Goal: Book appointment/travel/reservation

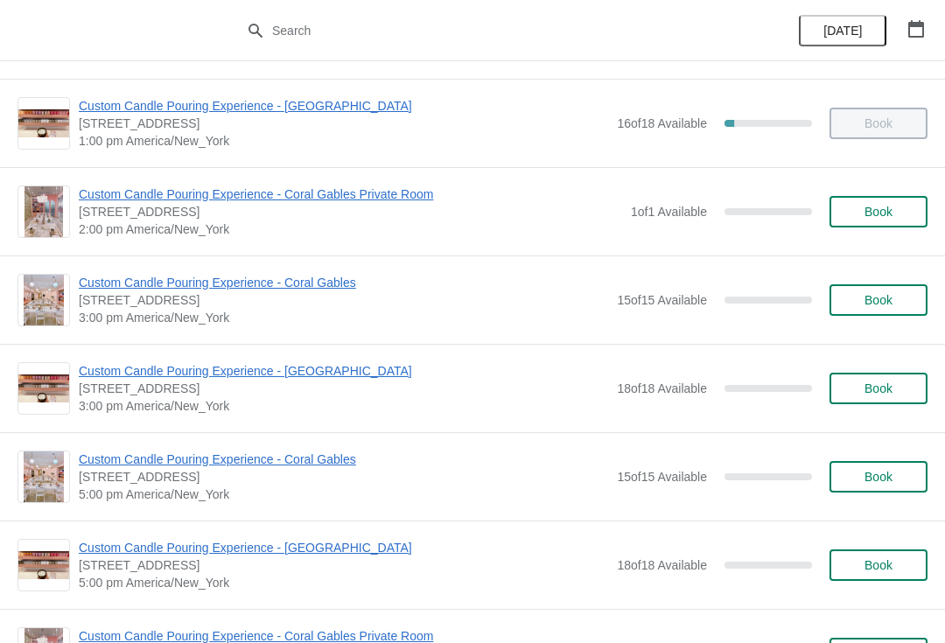
scroll to position [433, 0]
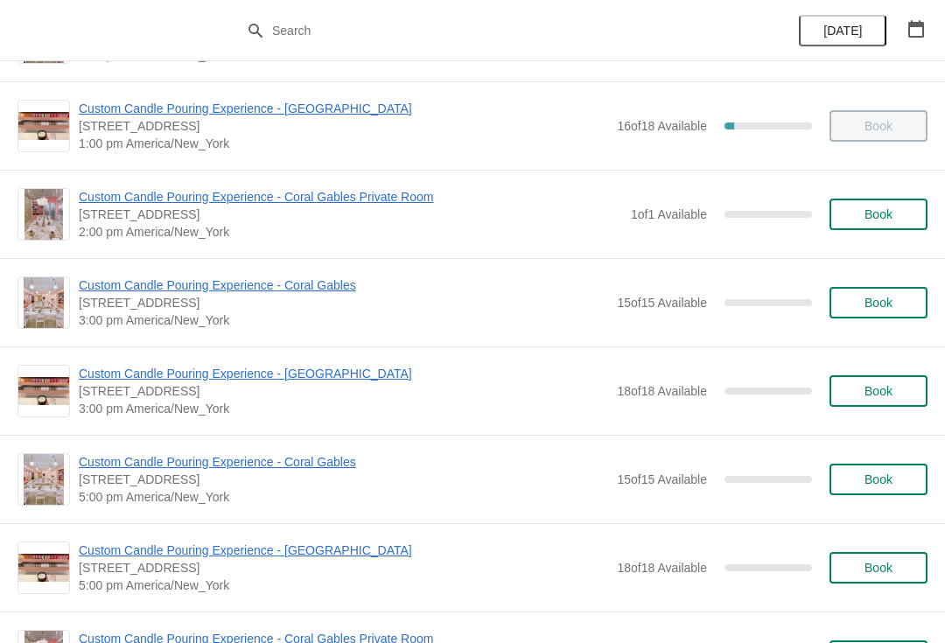
click at [898, 217] on span "Book" at bounding box center [878, 214] width 67 height 14
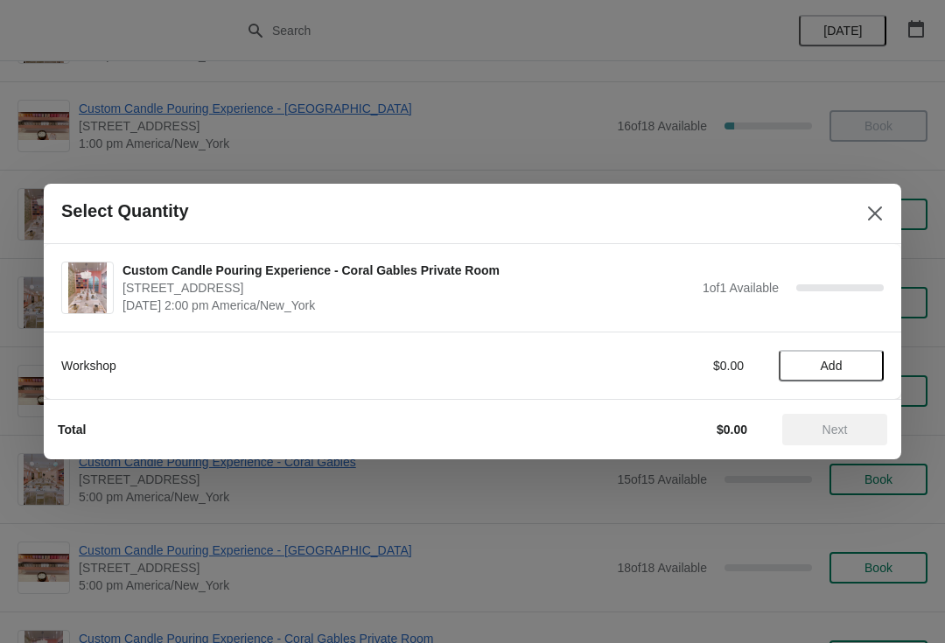
click at [839, 356] on button "Add" at bounding box center [831, 366] width 105 height 32
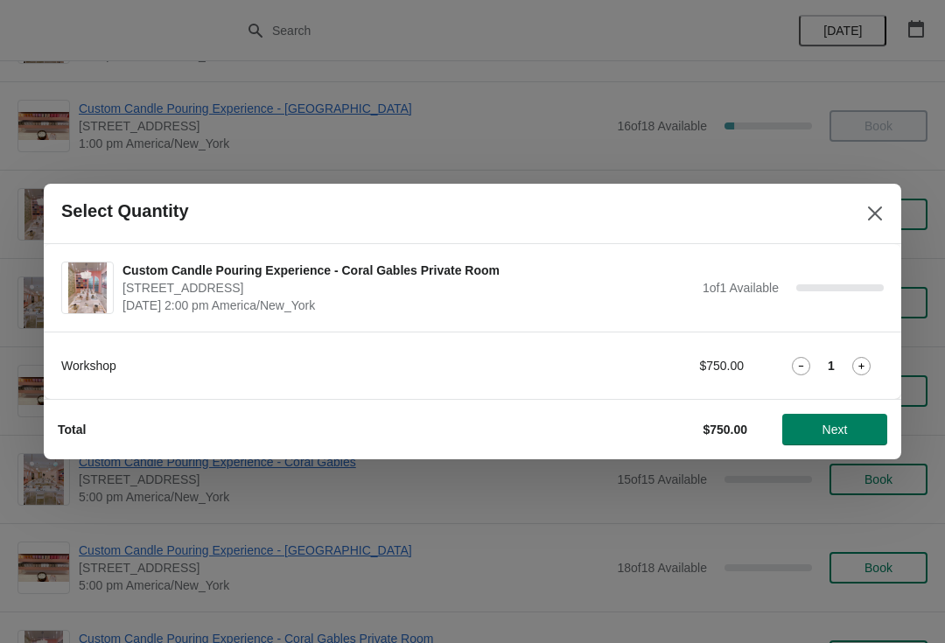
click at [875, 361] on div "1" at bounding box center [831, 366] width 105 height 18
click at [792, 368] on icon at bounding box center [801, 366] width 18 height 18
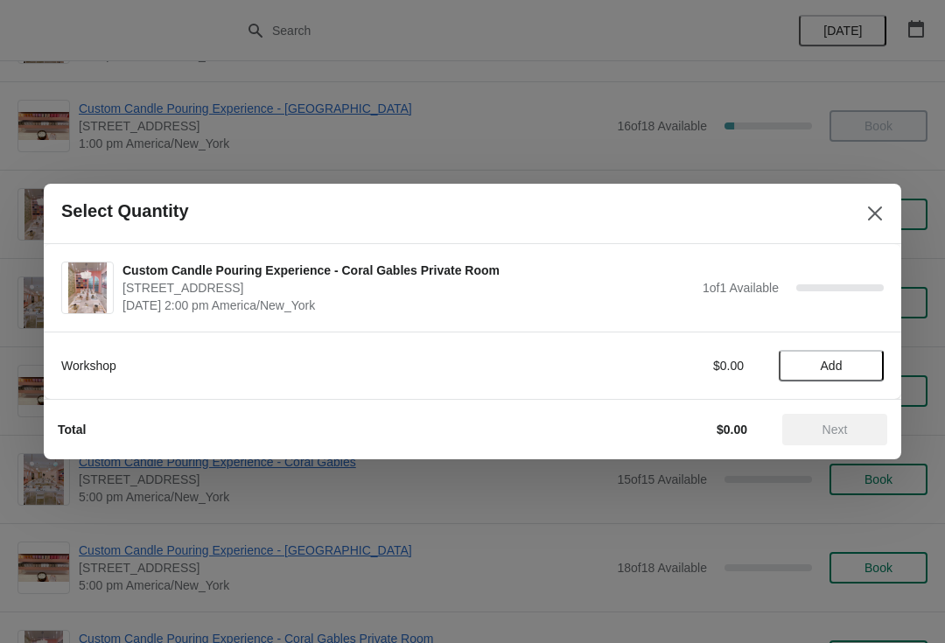
click at [879, 205] on icon "Close" at bounding box center [875, 214] width 18 height 18
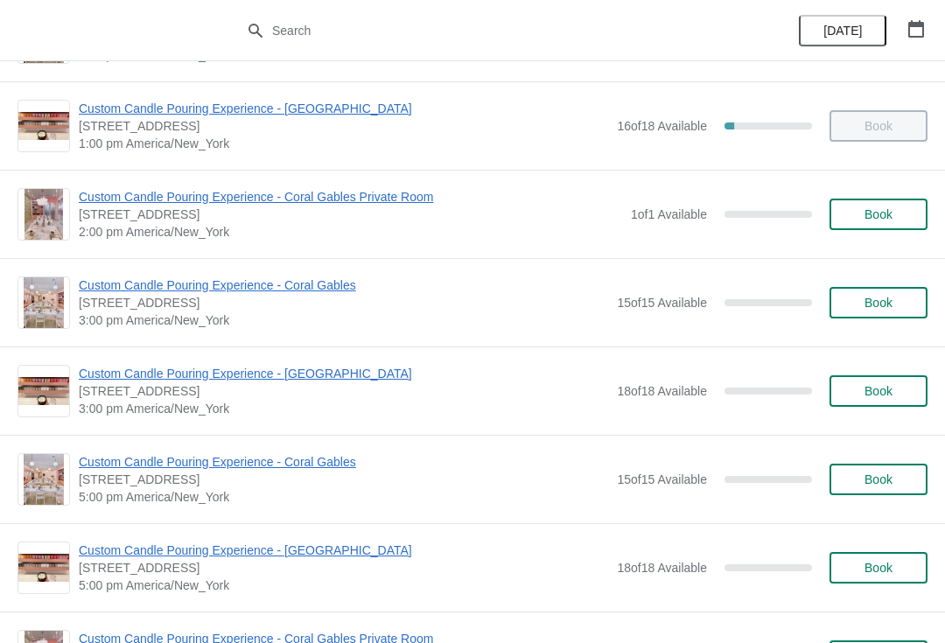
click at [904, 318] on button "Book" at bounding box center [879, 303] width 98 height 32
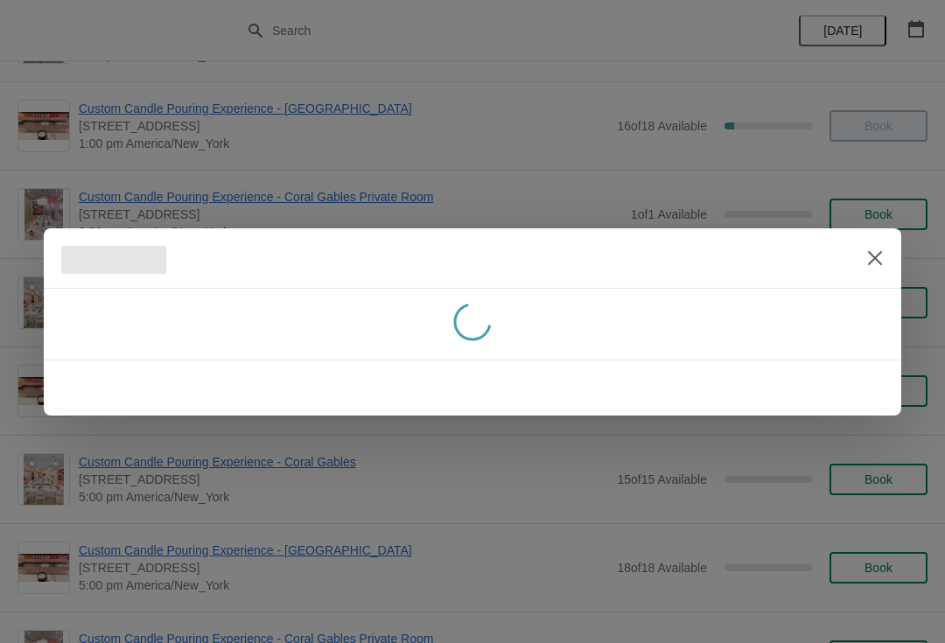
scroll to position [0, 0]
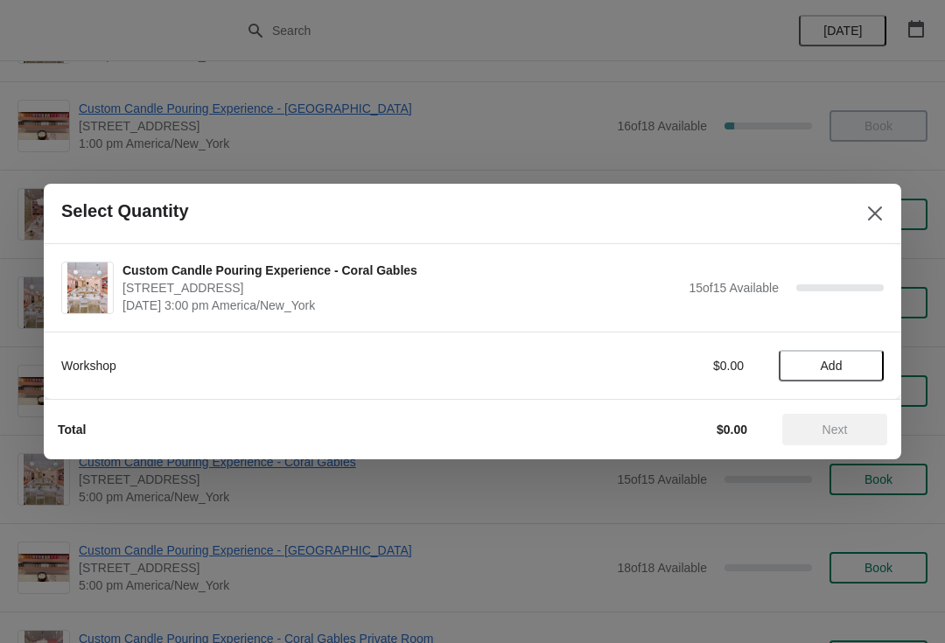
click at [847, 376] on button "Add" at bounding box center [831, 366] width 105 height 32
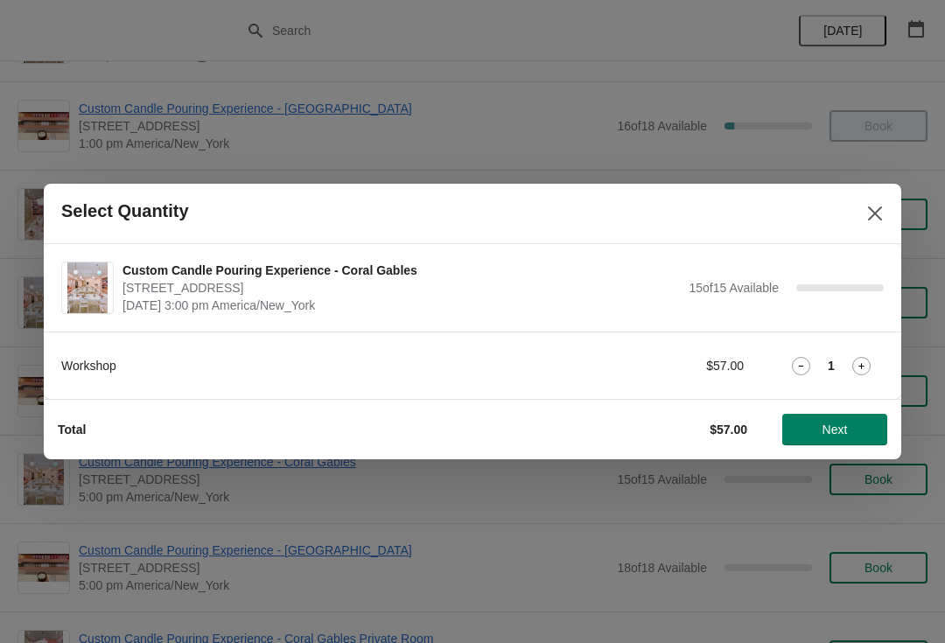
click at [857, 372] on icon at bounding box center [861, 366] width 18 height 18
click at [867, 423] on span "Next" at bounding box center [834, 430] width 77 height 14
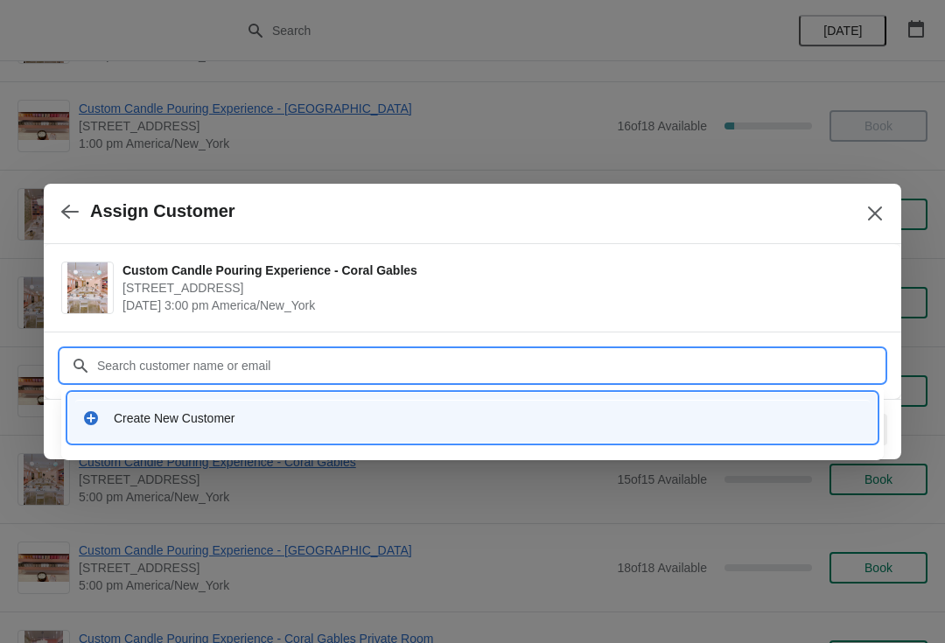
click at [762, 439] on div "Create New Customer" at bounding box center [472, 418] width 809 height 50
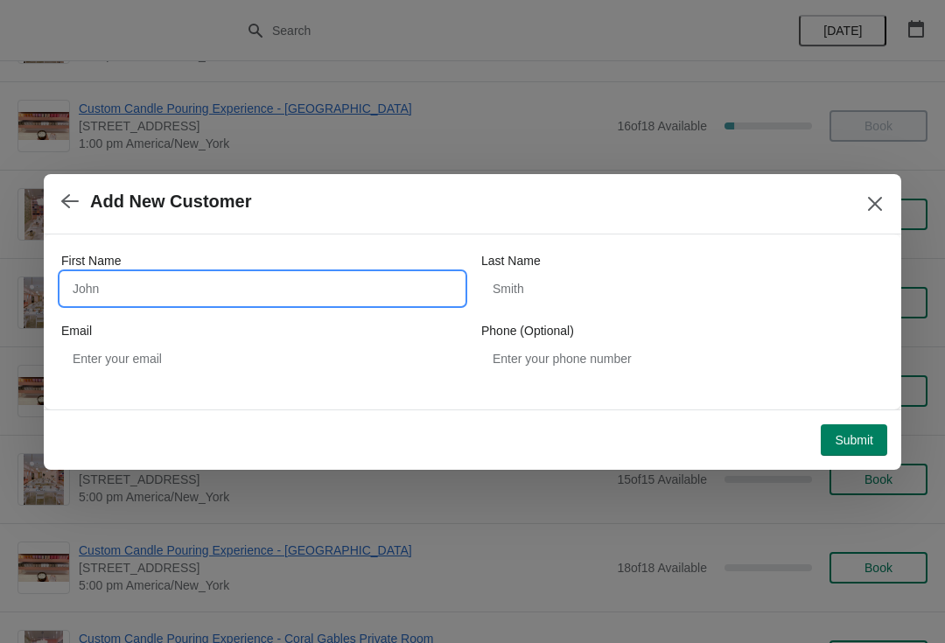
click at [132, 302] on input "First Name" at bounding box center [262, 289] width 403 height 32
type input "Aaa"
click at [768, 313] on div "First Name Aaa Last Name Email Phone (Optional)" at bounding box center [472, 313] width 823 height 123
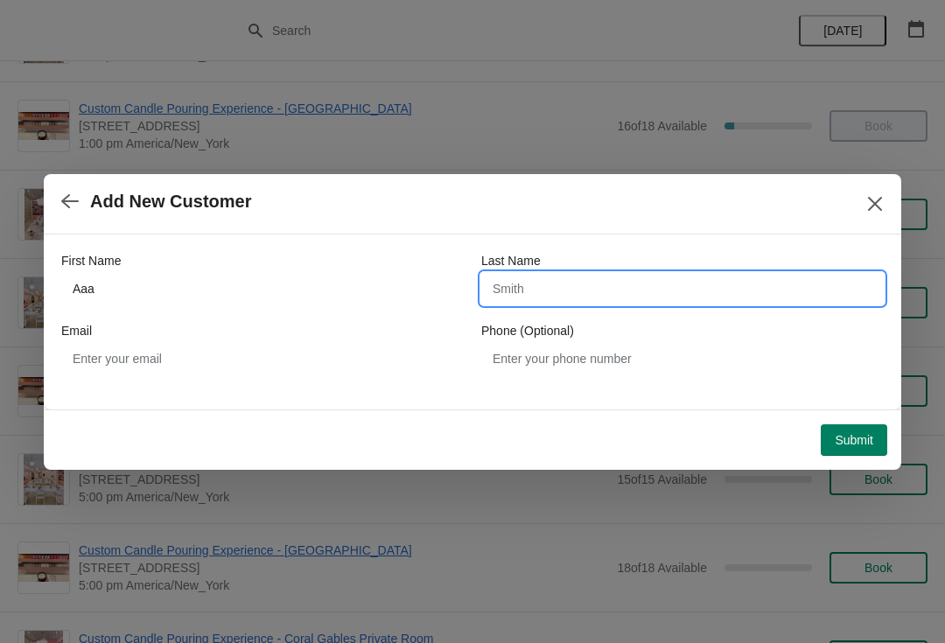
click at [625, 294] on input "Last Name" at bounding box center [682, 289] width 403 height 32
type input "Aaa"
click at [101, 385] on div "First Name Aaa Last Name Aaa Email Phone (Optional)" at bounding box center [472, 314] width 823 height 158
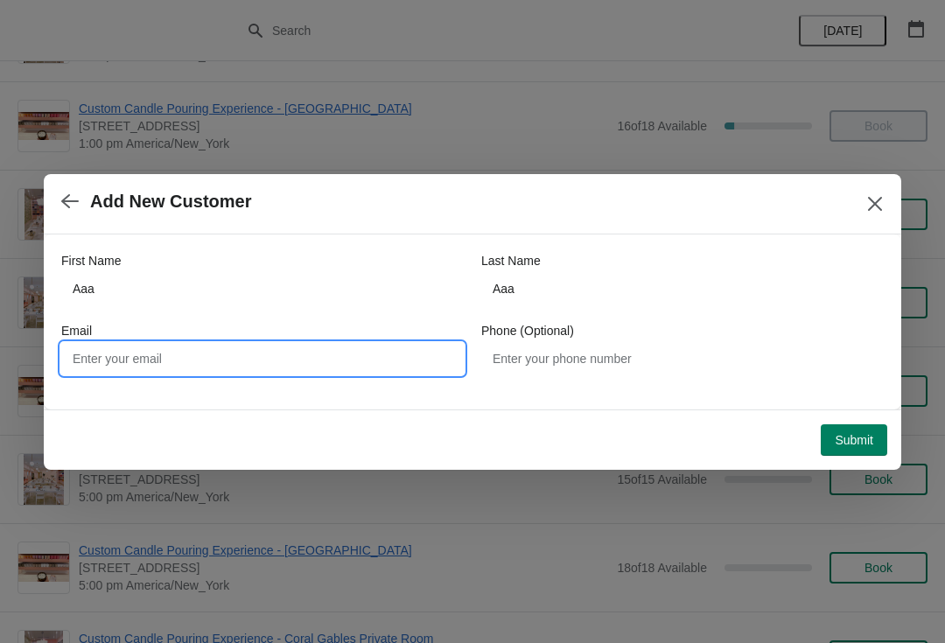
click at [142, 345] on input "Email" at bounding box center [262, 359] width 403 height 32
type input "Sssss"
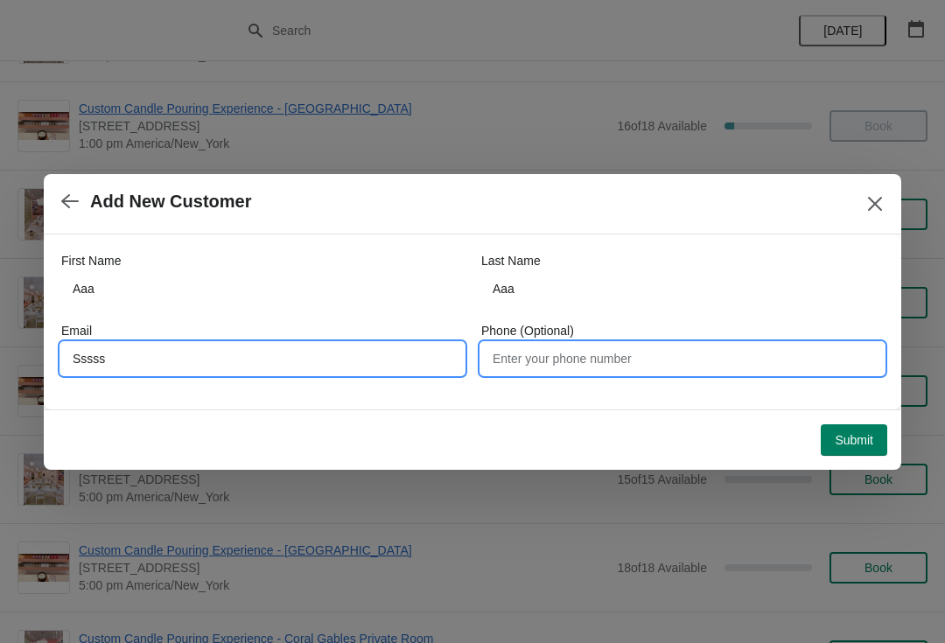
click at [770, 368] on input "Phone (Optional)" at bounding box center [682, 359] width 403 height 32
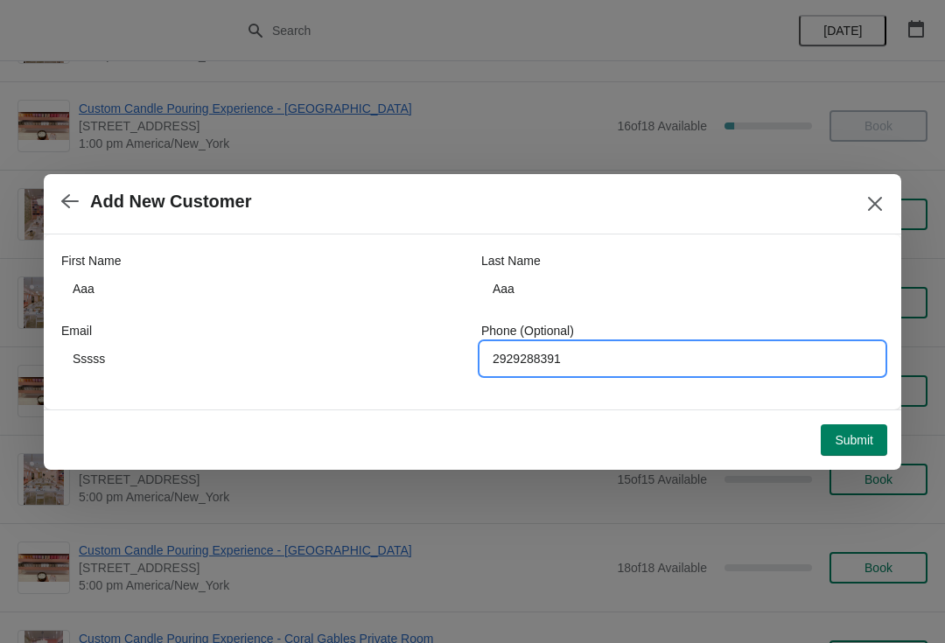
type input "2929288391"
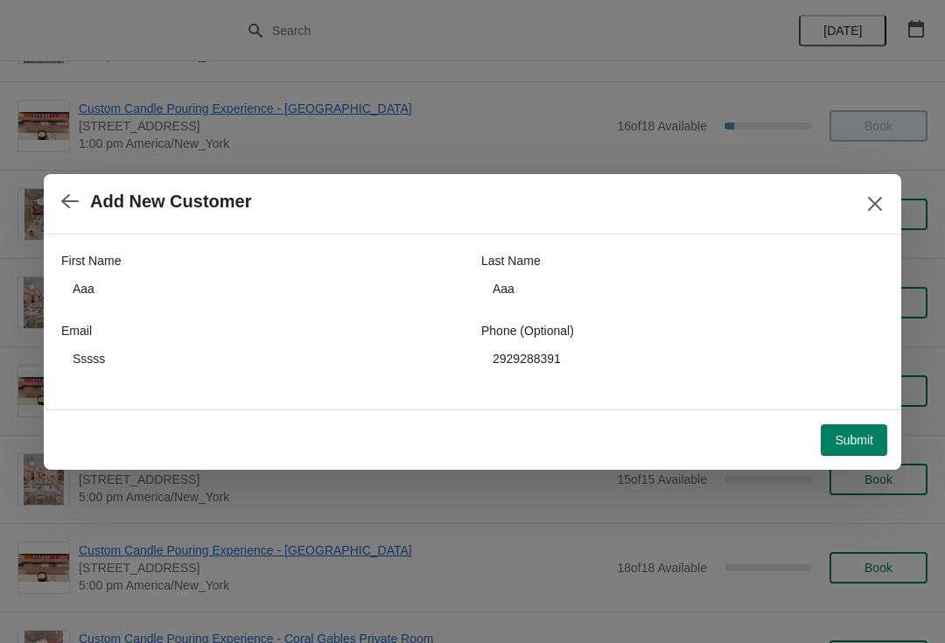
click at [866, 443] on span "Submit" at bounding box center [854, 440] width 39 height 14
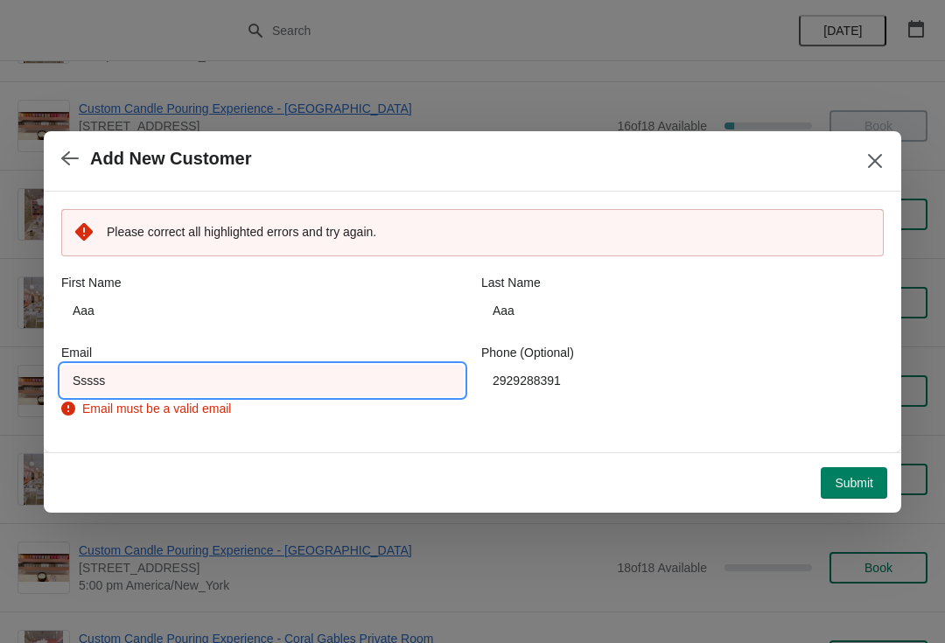
click at [435, 389] on input "Sssss" at bounding box center [262, 381] width 403 height 32
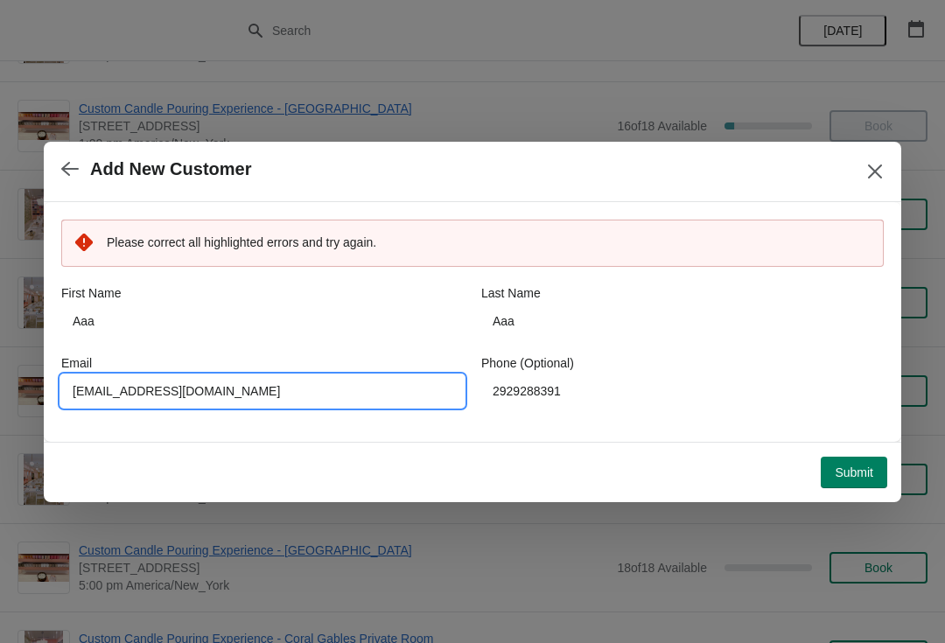
type input "Sssss@gmail.com"
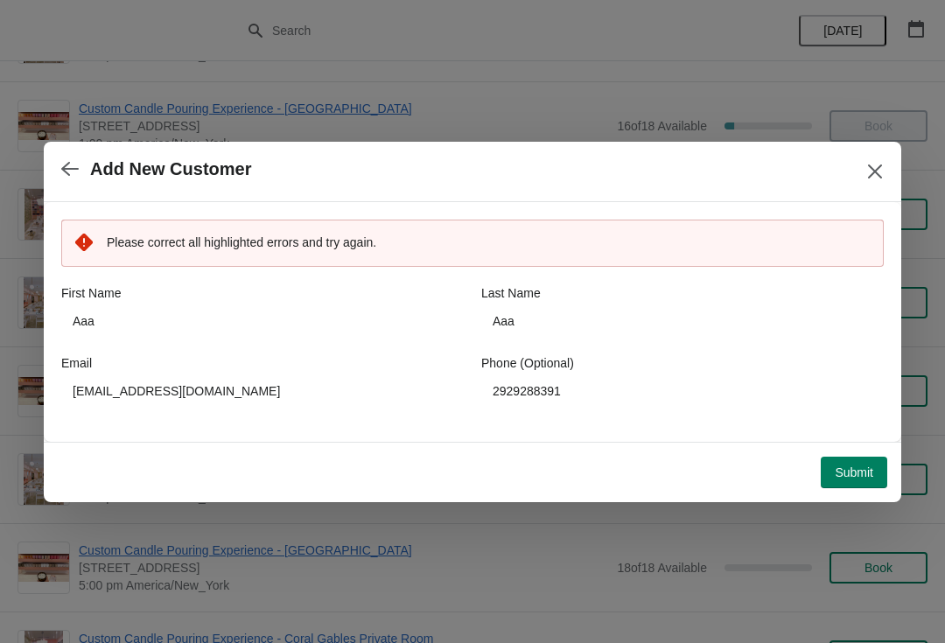
click at [844, 477] on span "Submit" at bounding box center [854, 473] width 39 height 14
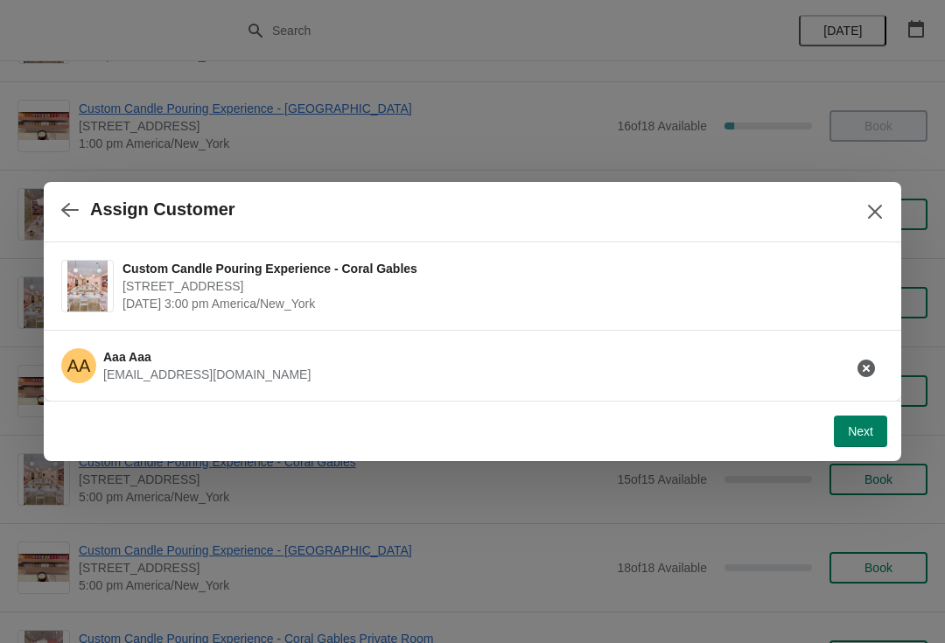
click at [861, 441] on button "Next" at bounding box center [860, 432] width 53 height 32
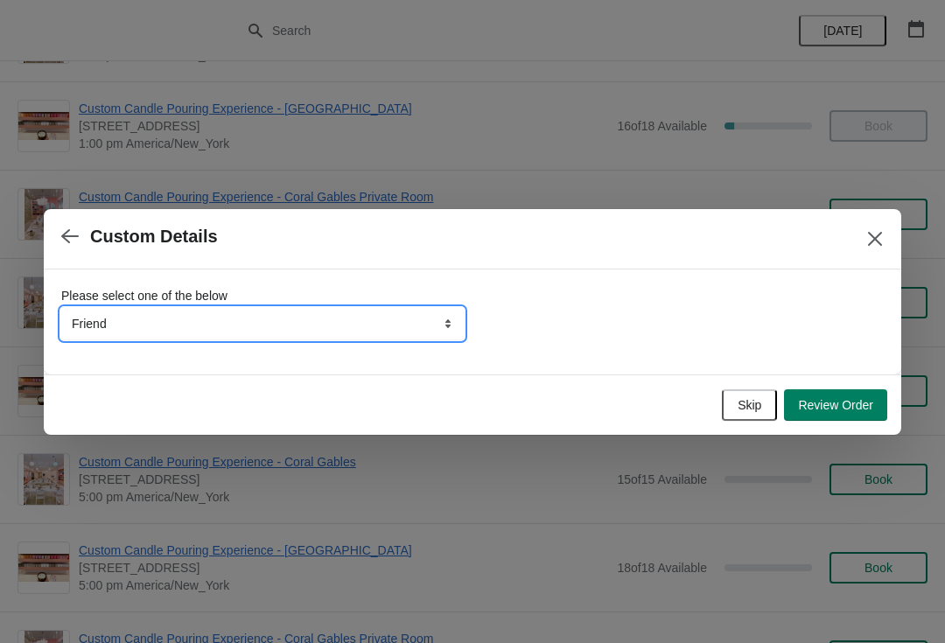
click at [409, 333] on select "Friend Instagram Tiktok Google Walk-by Attended an event Yelp" at bounding box center [262, 324] width 403 height 32
select select "Walk-by"
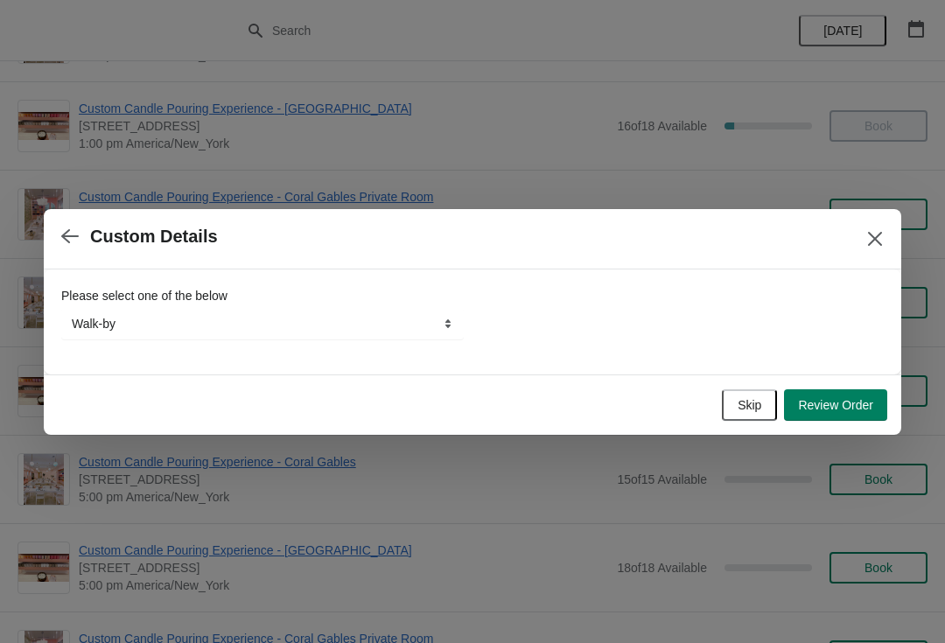
click at [847, 396] on button "Review Order" at bounding box center [835, 405] width 103 height 32
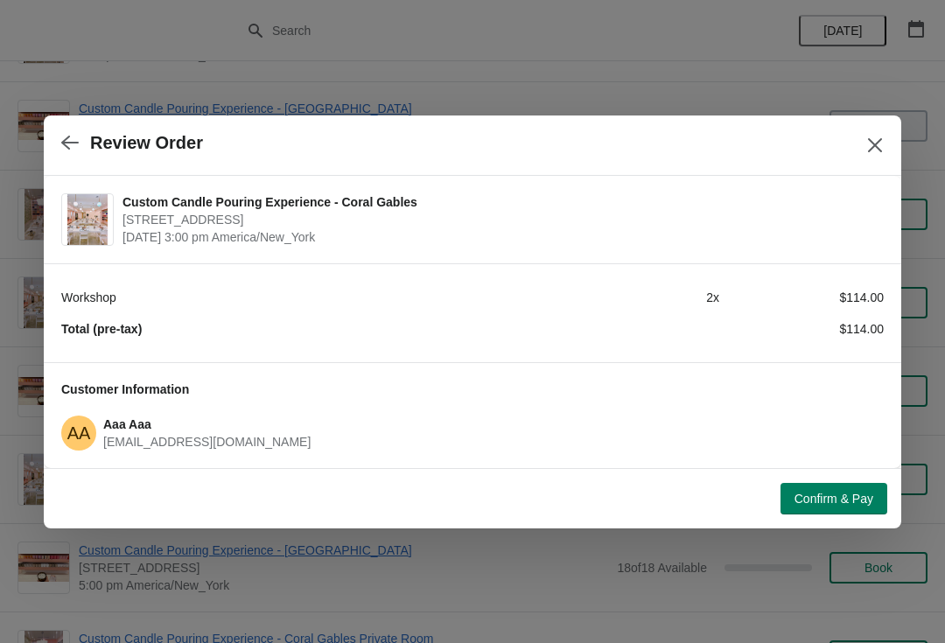
click at [832, 509] on button "Confirm & Pay" at bounding box center [834, 499] width 107 height 32
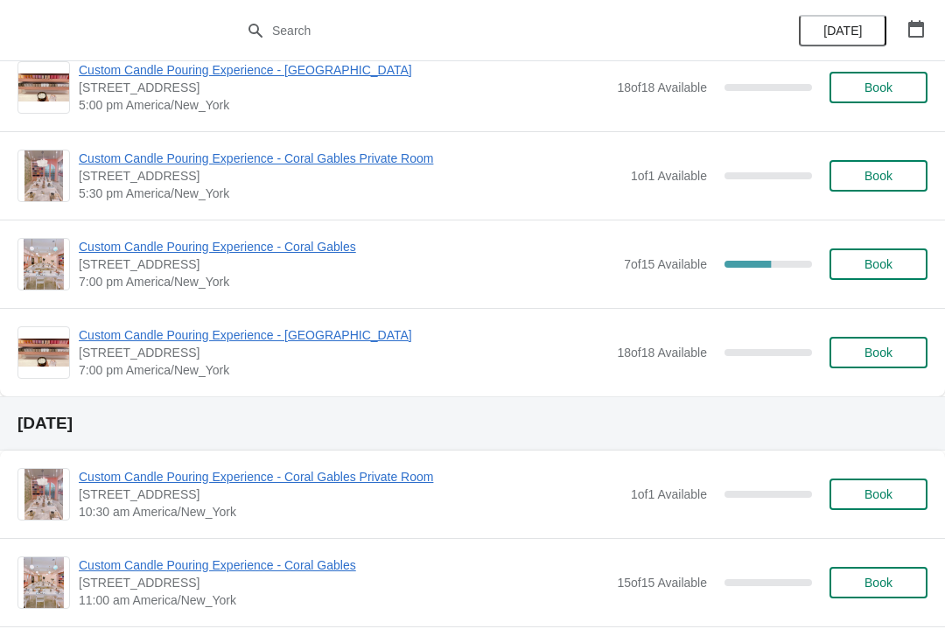
scroll to position [968, 0]
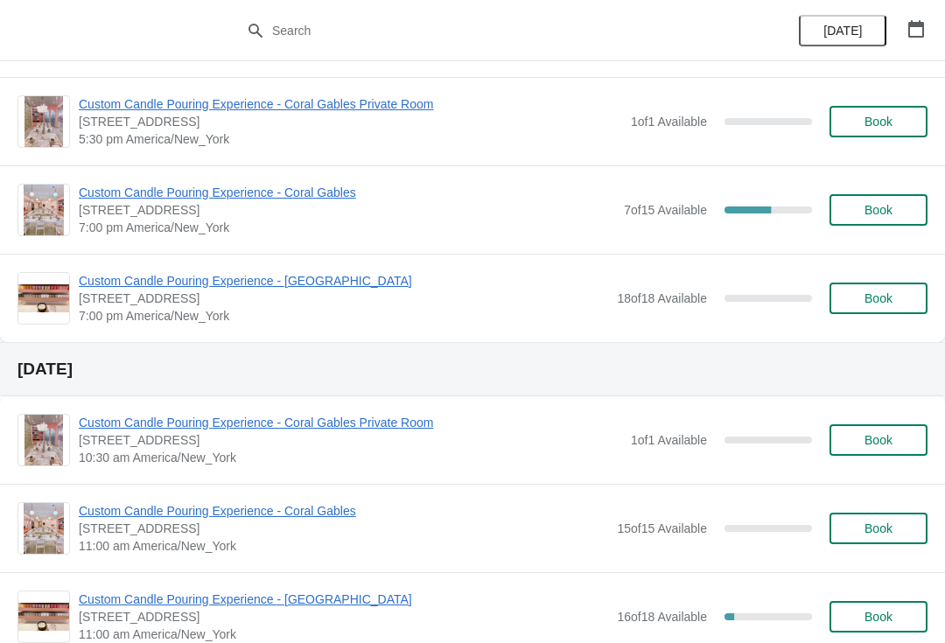
click at [767, 226] on div "Custom Candle Pouring Experience - Coral Gables [STREET_ADDRESS] 7:00 pm Americ…" at bounding box center [503, 210] width 849 height 53
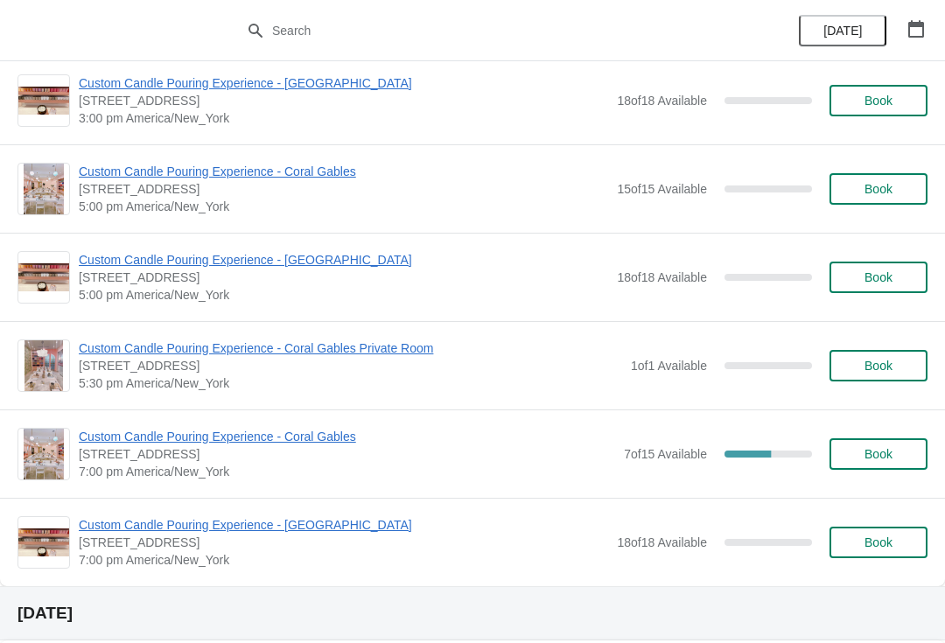
scroll to position [725, 0]
click at [335, 431] on span "Custom Candle Pouring Experience - Coral Gables" at bounding box center [347, 436] width 536 height 18
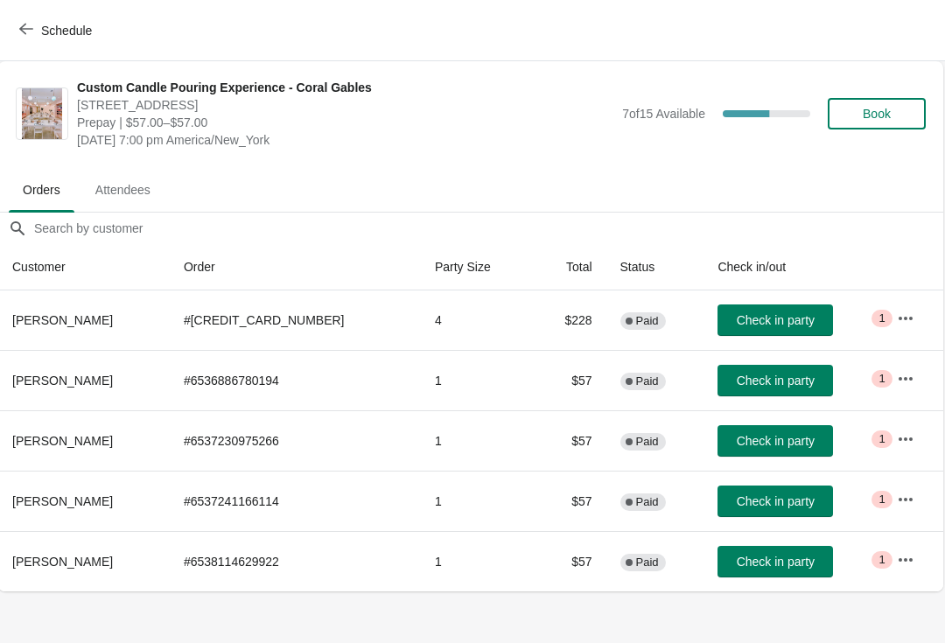
scroll to position [0, 1]
click at [80, 313] on span "[PERSON_NAME]" at bounding box center [63, 320] width 101 height 14
click at [899, 294] on td "Critical 1" at bounding box center [914, 321] width 60 height 60
click at [913, 313] on button "button" at bounding box center [907, 319] width 32 height 32
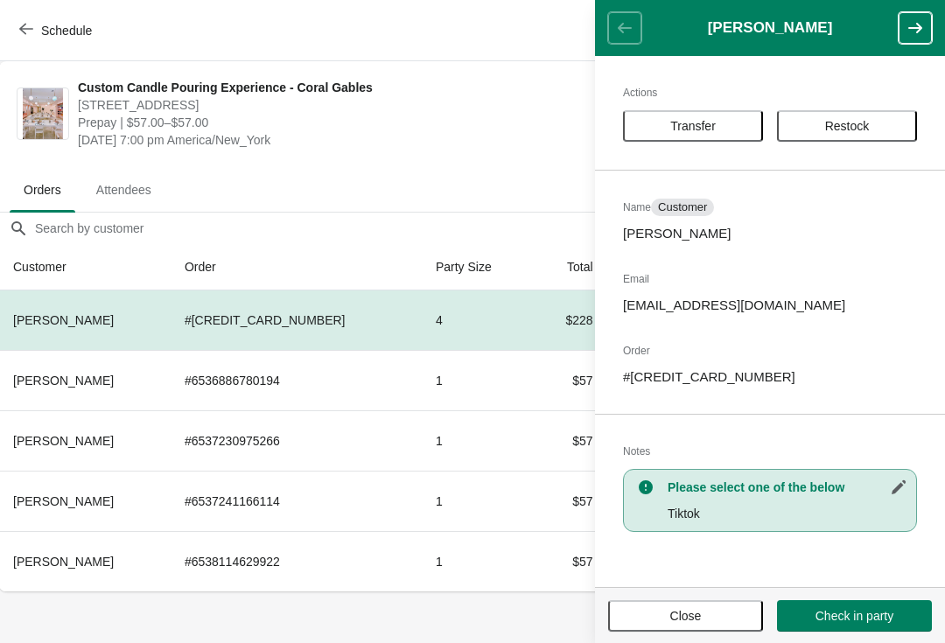
click at [676, 96] on h2 "Actions" at bounding box center [770, 93] width 294 height 18
click at [727, 135] on button "Transfer" at bounding box center [693, 126] width 140 height 32
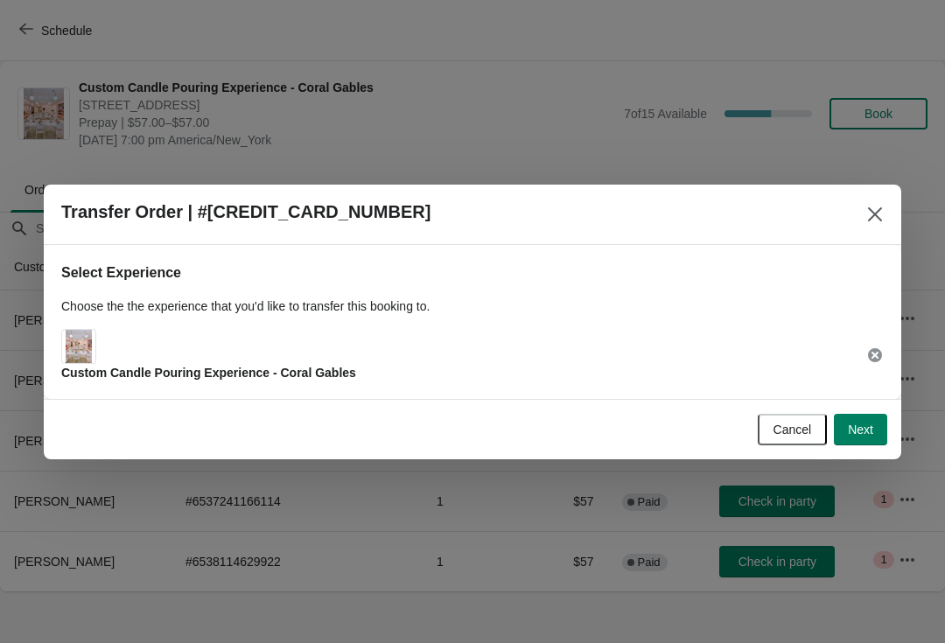
click at [76, 352] on img at bounding box center [79, 346] width 27 height 33
click at [93, 322] on div "Select Experience Choose the the experience that you'd like to transfer this bo…" at bounding box center [472, 315] width 823 height 133
click at [870, 432] on span "Next" at bounding box center [860, 430] width 25 height 14
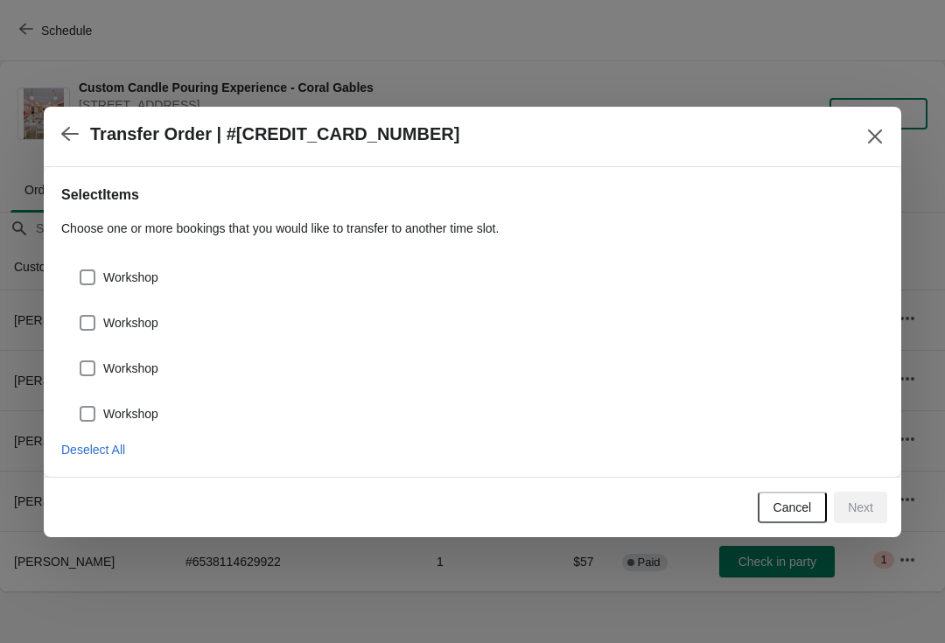
click at [85, 251] on div "Workshop" at bounding box center [472, 270] width 823 height 39
click at [87, 270] on span at bounding box center [88, 278] width 16 height 16
click at [81, 270] on input "Workshop" at bounding box center [80, 270] width 1 height 1
checkbox input "true"
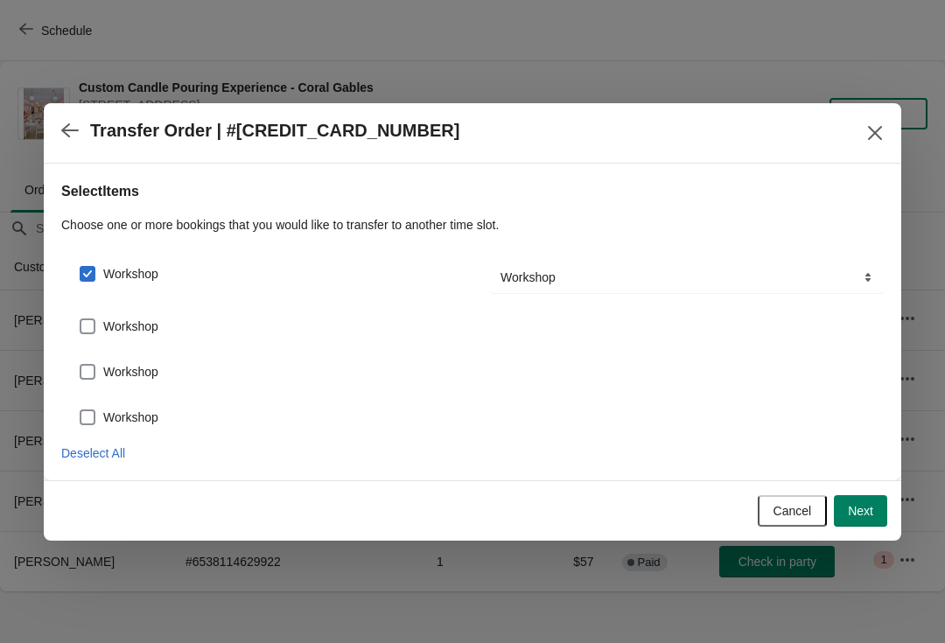
click at [95, 309] on div "Workshop" at bounding box center [472, 319] width 823 height 39
click at [93, 324] on span at bounding box center [88, 327] width 16 height 16
click at [81, 319] on input "Workshop" at bounding box center [80, 319] width 1 height 1
checkbox input "true"
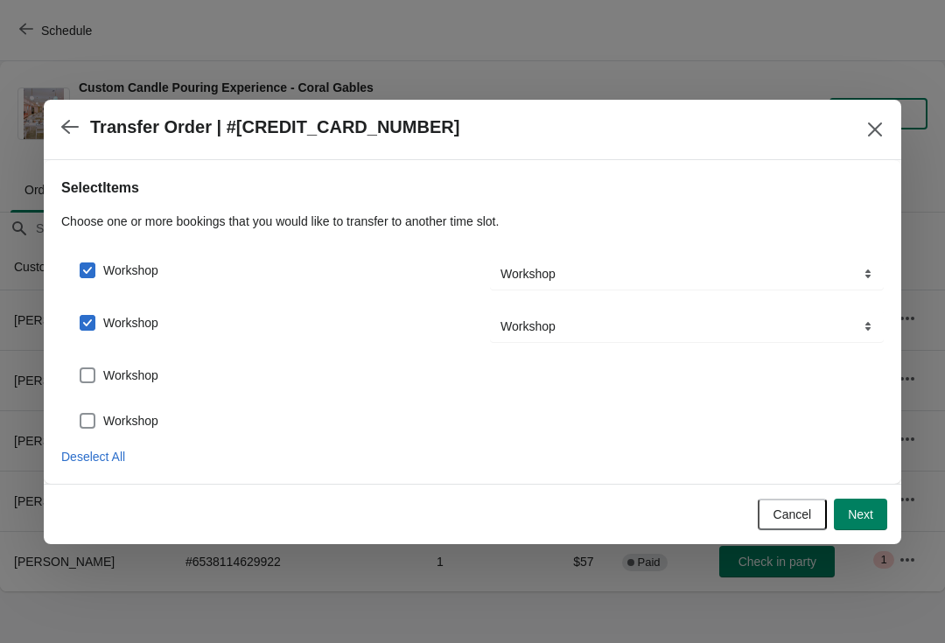
click at [98, 363] on label "Workshop" at bounding box center [119, 375] width 80 height 25
click at [81, 368] on input "Workshop" at bounding box center [80, 368] width 1 height 1
checkbox input "true"
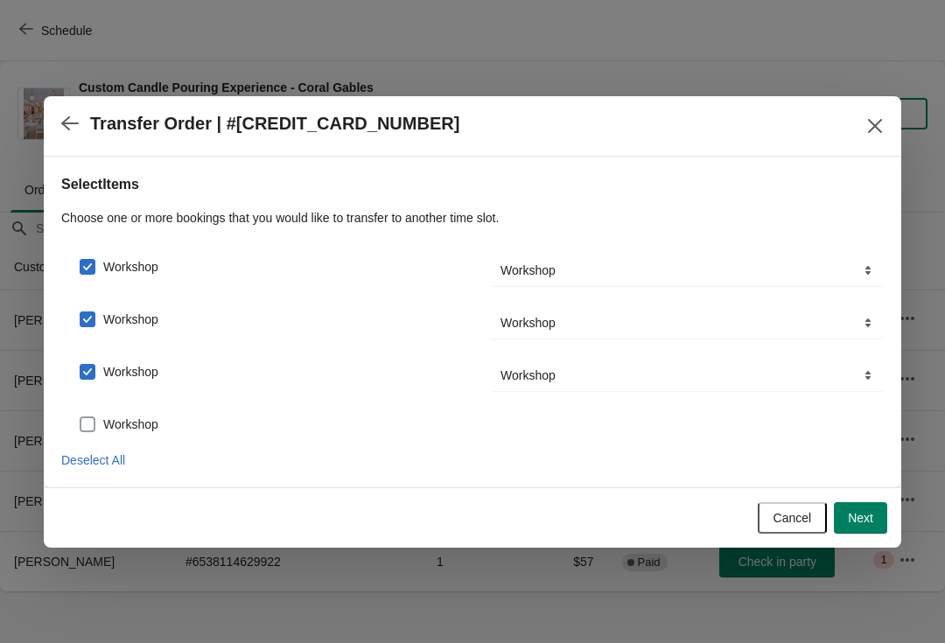
click at [86, 427] on span at bounding box center [88, 425] width 16 height 16
click at [81, 417] on input "Workshop" at bounding box center [80, 417] width 1 height 1
checkbox input "true"
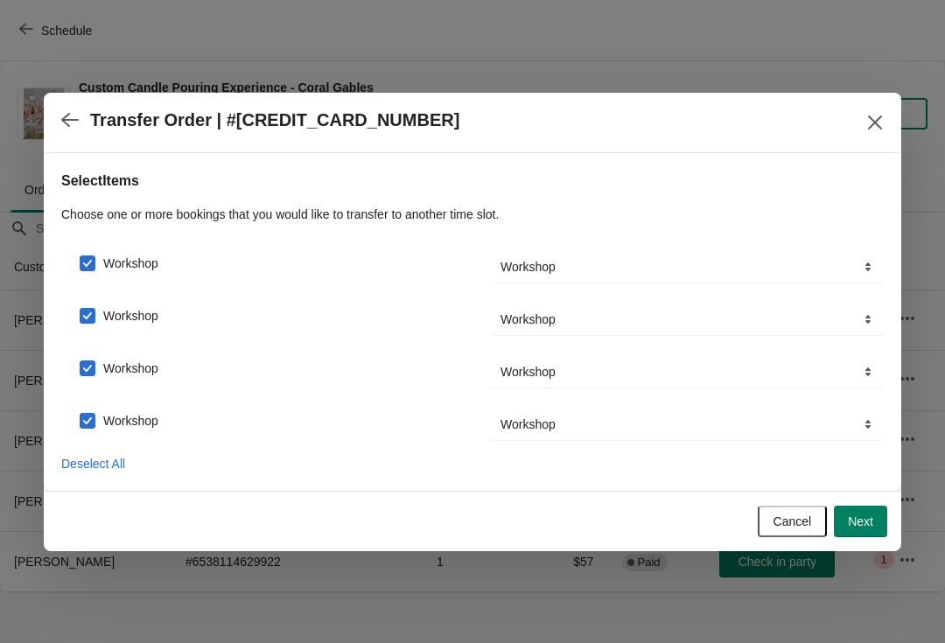
click at [866, 515] on span "Next" at bounding box center [860, 522] width 25 height 14
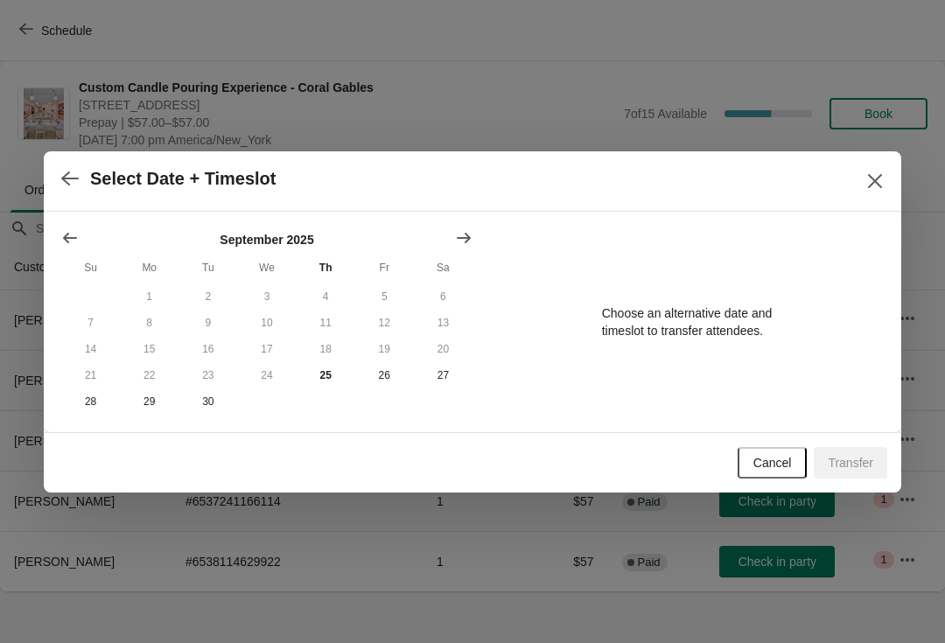
click at [461, 222] on button "Show next month, October 2025" at bounding box center [464, 238] width 32 height 32
click at [460, 207] on div "Select Date + Timeslot" at bounding box center [473, 181] width 858 height 60
click at [471, 229] on icon "Show next month, November 2025" at bounding box center [464, 238] width 18 height 18
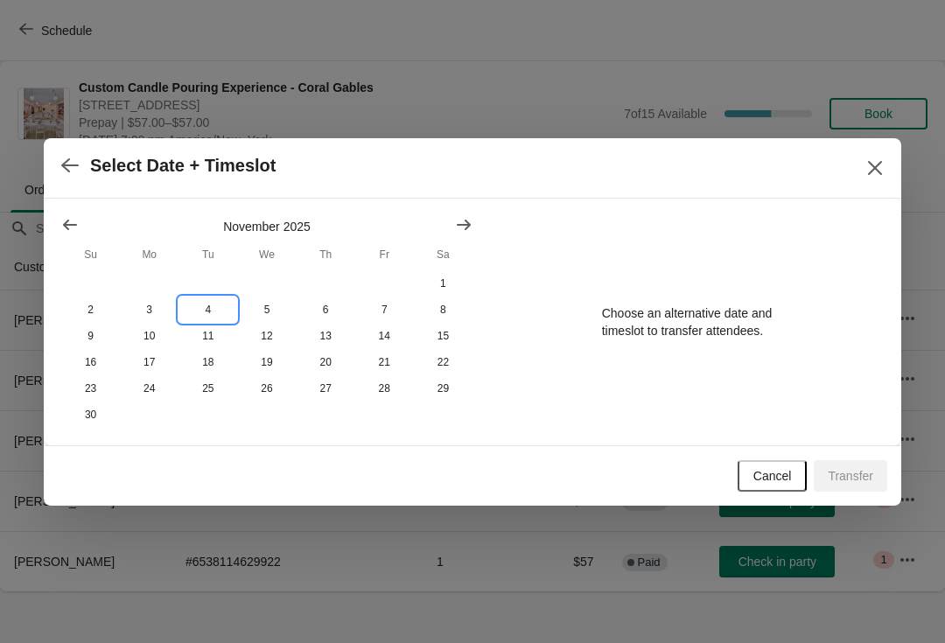
click at [213, 297] on button "4" at bounding box center [208, 310] width 59 height 26
click at [79, 231] on button "Show previous month, October 2025" at bounding box center [70, 225] width 32 height 32
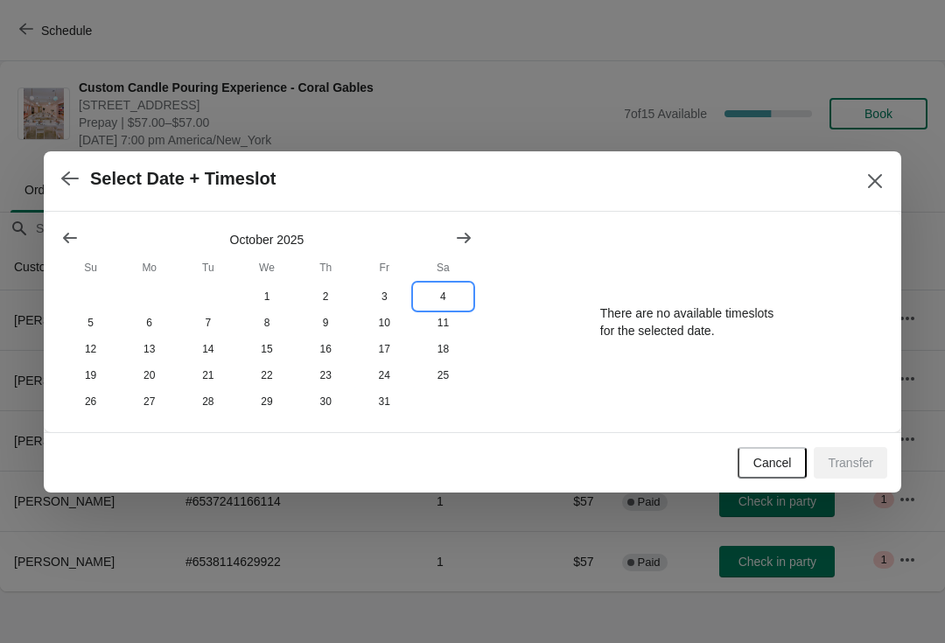
click at [441, 293] on button "4" at bounding box center [443, 297] width 59 height 26
